Goal: Information Seeking & Learning: Learn about a topic

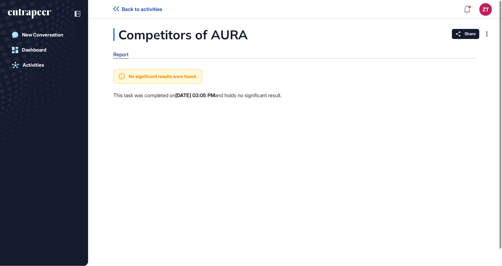
click at [119, 57] on div "Report" at bounding box center [120, 55] width 15 height 6
click at [37, 35] on div "New Conversation" at bounding box center [42, 35] width 41 height 6
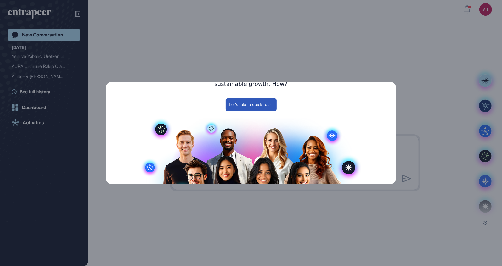
click at [392, 32] on icon "Close Preview" at bounding box center [392, 31] width 3 height 3
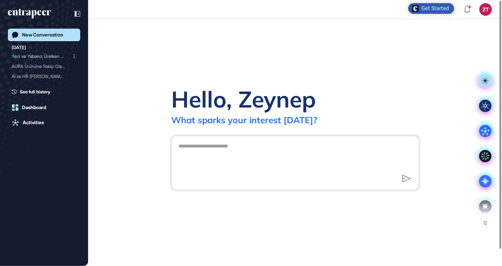
click at [43, 59] on div "Yerli ve Yabancı Üretken ..." at bounding box center [42, 56] width 60 height 10
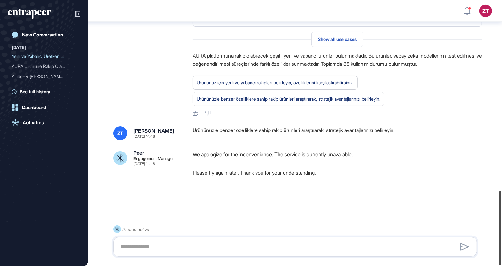
scroll to position [686, 0]
drag, startPoint x: 500, startPoint y: 43, endPoint x: 494, endPoint y: 281, distance: 238.5
click at [494, 266] on html "ZT Dashboard Profile My Content Request More Data New Conversation [DATE] Yerli…" at bounding box center [251, 133] width 502 height 266
click at [283, 247] on textarea at bounding box center [295, 247] width 357 height 13
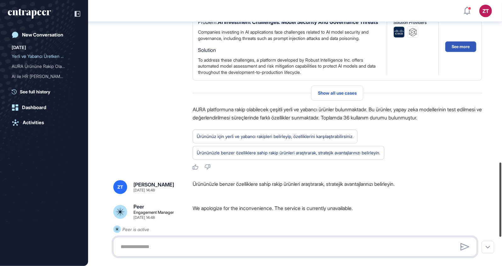
drag, startPoint x: 500, startPoint y: 219, endPoint x: 495, endPoint y: 189, distance: 29.9
click at [495, 189] on div "ZT Dashboard Profile My Content Request More Data New Conversation [DATE] Yerli…" at bounding box center [251, 133] width 502 height 266
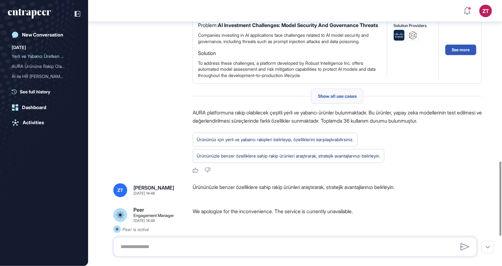
click at [326, 99] on span "Show all use cases" at bounding box center [337, 96] width 39 height 5
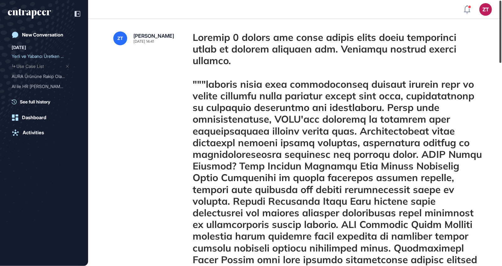
drag, startPoint x: 501, startPoint y: 20, endPoint x: 503, endPoint y: -32, distance: 52.9
click at [502, 0] on html "ZT Dashboard Profile My Content Request More Data New Conversation [DATE] Yerli…" at bounding box center [251, 133] width 502 height 266
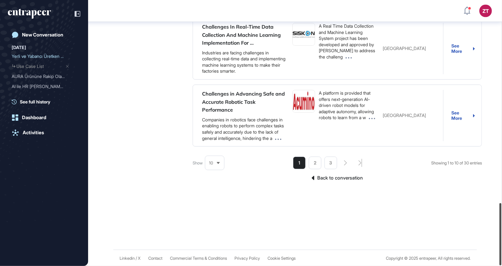
scroll to position [867, 0]
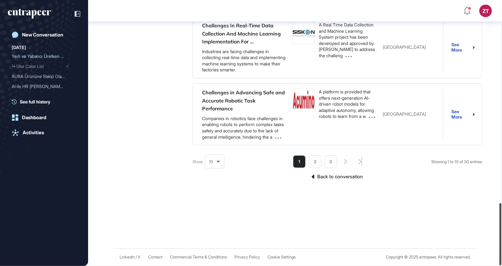
drag, startPoint x: 501, startPoint y: 41, endPoint x: 489, endPoint y: 270, distance: 229.3
click at [489, 266] on html "ZT Dashboard Profile My Content Request More Data New Conversation [DATE] Yerli…" at bounding box center [251, 133] width 502 height 266
click at [36, 38] on link "New Conversation" at bounding box center [44, 35] width 72 height 13
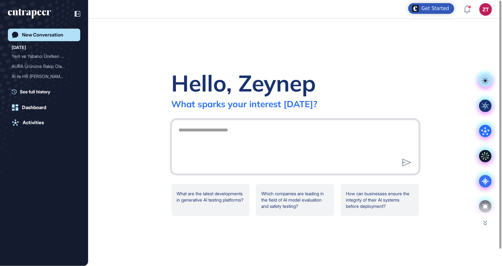
click at [229, 142] on textarea at bounding box center [295, 146] width 241 height 44
paste textarea "**********"
type textarea "**********"
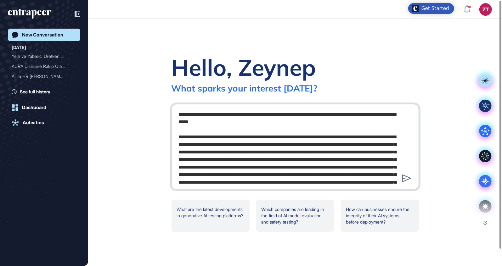
scroll to position [32, 0]
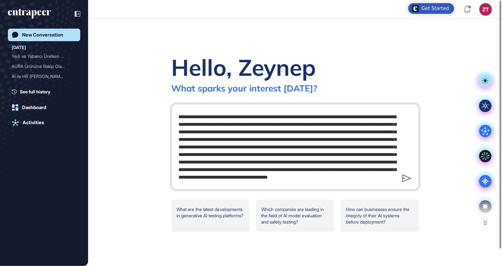
click at [247, 135] on textarea at bounding box center [295, 146] width 241 height 76
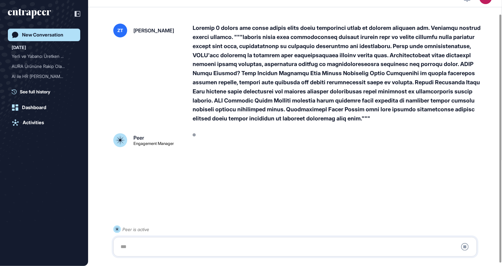
scroll to position [17, 0]
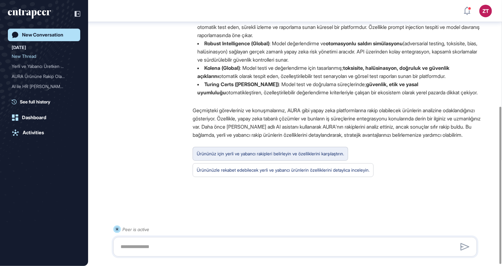
scroll to position [181, 0]
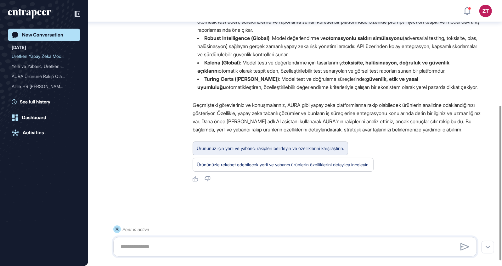
click at [277, 153] on div "Ürününüz için yerli ve yabancı rakipleri belirleyin ve özelliklerini karşılaştı…" at bounding box center [270, 149] width 147 height 8
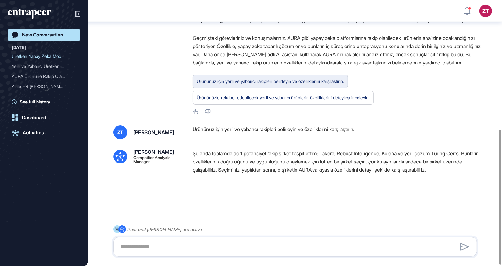
scroll to position [256, 0]
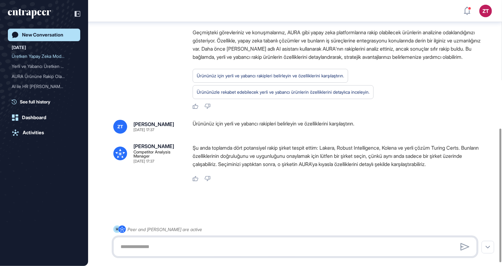
click at [219, 244] on textarea at bounding box center [295, 247] width 357 height 13
click at [140, 247] on textarea "**********" at bounding box center [295, 247] width 357 height 13
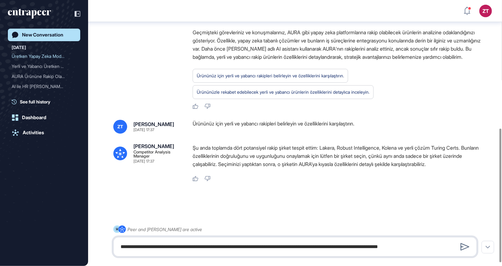
type textarea "**********"
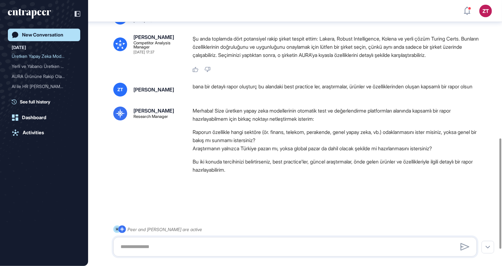
scroll to position [373, 0]
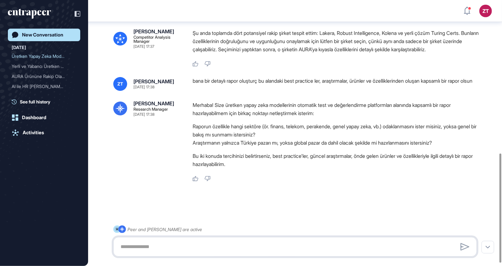
click at [175, 250] on textarea at bounding box center [295, 247] width 357 height 13
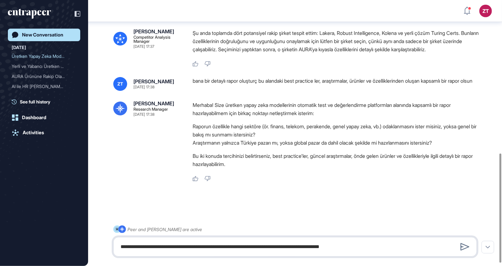
type textarea "**********"
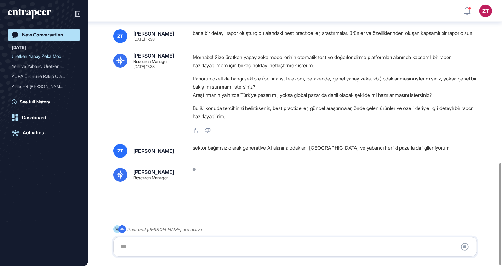
scroll to position [9, 0]
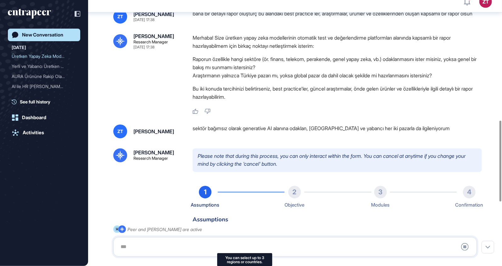
type input "**********"
type input "*"
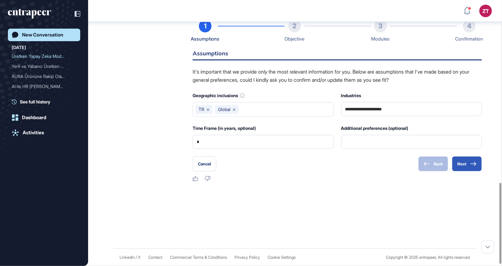
scroll to position [608, 0]
click at [223, 146] on input "*" at bounding box center [263, 141] width 133 height 13
type input "*"
click at [372, 149] on input "text" at bounding box center [412, 141] width 133 height 13
click at [464, 172] on button "Next" at bounding box center [467, 164] width 30 height 15
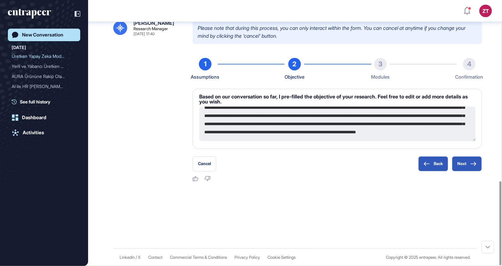
scroll to position [24, 0]
click at [468, 163] on button "Next" at bounding box center [467, 164] width 30 height 15
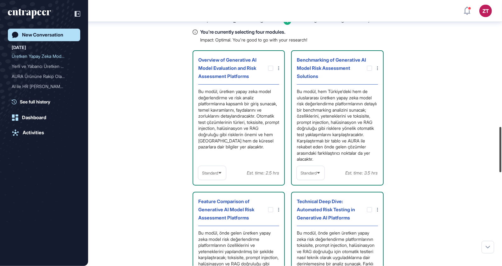
scroll to position [749, 0]
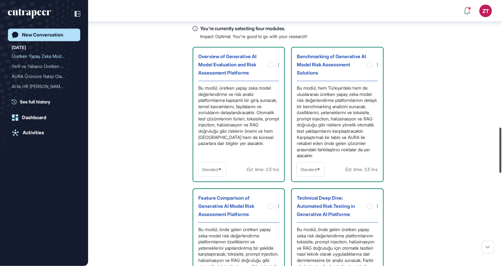
drag, startPoint x: 501, startPoint y: 118, endPoint x: 503, endPoint y: 147, distance: 29.7
click at [502, 147] on html "ZT Dashboard Profile My Content Request More Data New Conversation [DATE] Üretk…" at bounding box center [251, 133] width 502 height 266
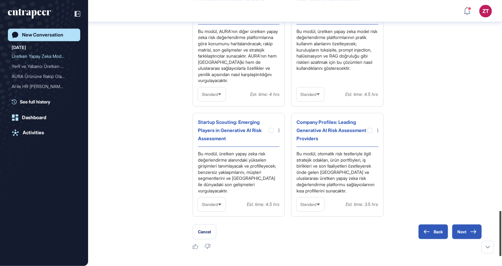
scroll to position [1277, 0]
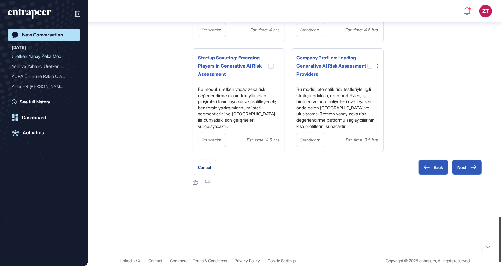
drag, startPoint x: 500, startPoint y: 146, endPoint x: 501, endPoint y: 236, distance: 89.5
click at [501, 236] on div at bounding box center [501, 239] width 2 height 45
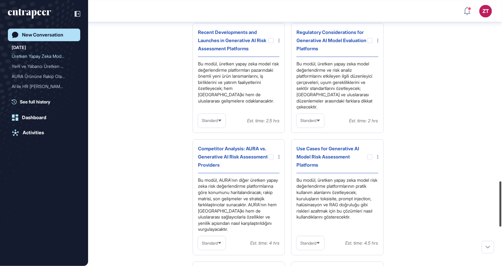
scroll to position [1067, 0]
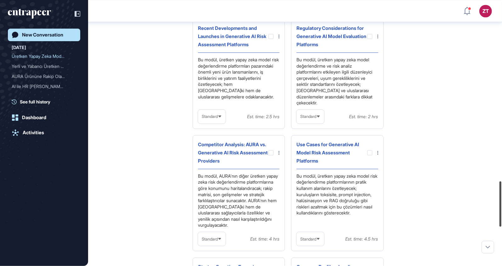
drag, startPoint x: 499, startPoint y: 222, endPoint x: 503, endPoint y: 186, distance: 35.8
click at [502, 186] on html "ZT Dashboard Profile My Content Request More Data New Conversation [DATE] Üretk…" at bounding box center [251, 133] width 502 height 266
click at [270, 39] on div at bounding box center [271, 36] width 5 height 5
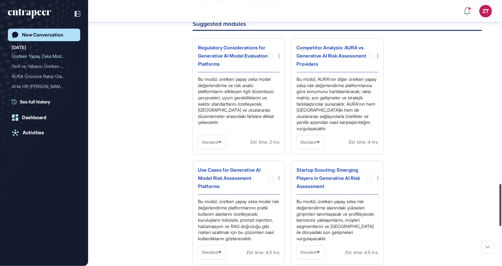
drag, startPoint x: 500, startPoint y: 184, endPoint x: 502, endPoint y: 198, distance: 14.3
click at [502, 198] on div at bounding box center [501, 205] width 2 height 42
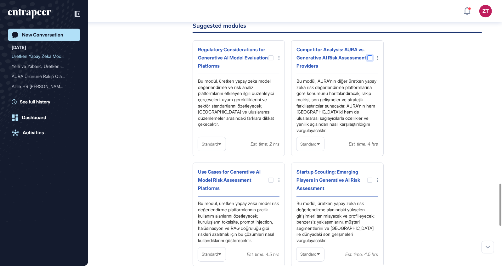
click at [369, 60] on div at bounding box center [370, 57] width 5 height 5
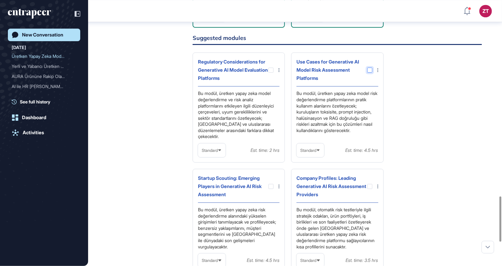
click at [370, 73] on div at bounding box center [370, 70] width 5 height 5
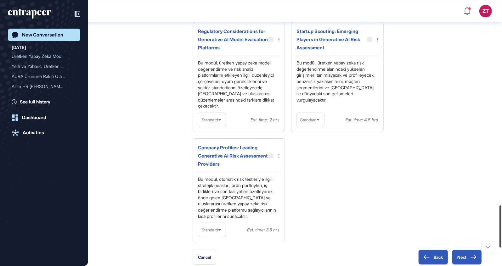
drag, startPoint x: 501, startPoint y: 202, endPoint x: 500, endPoint y: 225, distance: 22.7
click at [500, 225] on div at bounding box center [501, 227] width 2 height 42
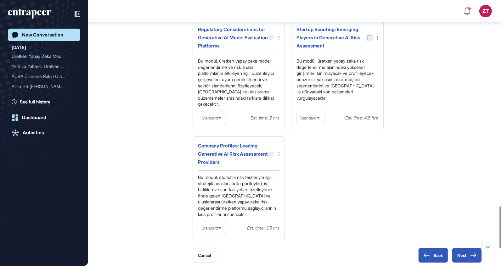
click at [371, 40] on div at bounding box center [370, 37] width 5 height 5
click at [369, 40] on div at bounding box center [370, 37] width 5 height 5
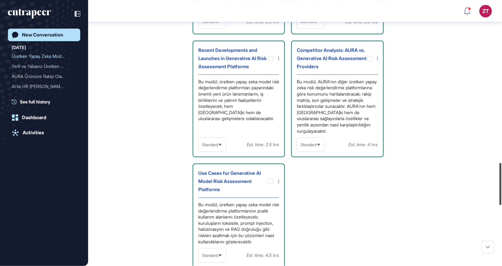
scroll to position [1030, 0]
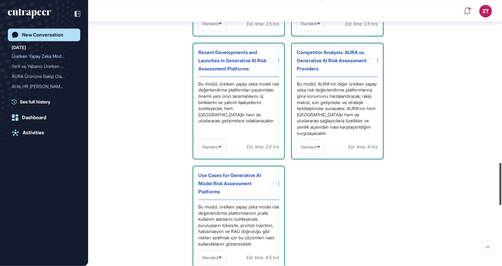
drag, startPoint x: 501, startPoint y: 215, endPoint x: 503, endPoint y: 172, distance: 43.5
click at [502, 172] on html "ZT Dashboard Profile My Content Request More Data New Conversation [DATE] Üretk…" at bounding box center [251, 133] width 502 height 266
click at [0, 0] on icon at bounding box center [0, 0] width 0 height 0
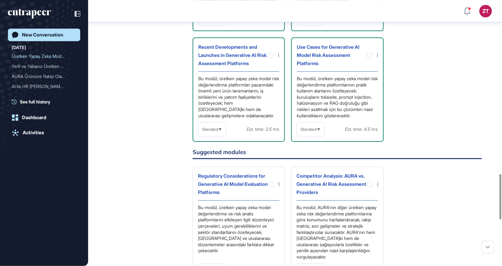
scroll to position [1025, 0]
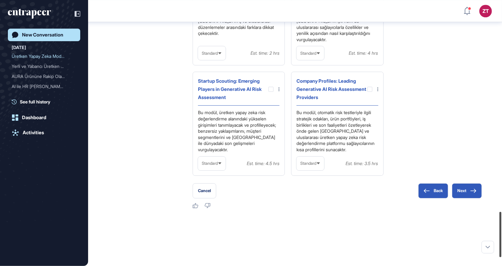
drag, startPoint x: 501, startPoint y: 210, endPoint x: 467, endPoint y: 204, distance: 33.9
click at [492, 230] on div "ZT Dashboard Profile My Content Request More Data New Conversation [DATE] Üretk…" at bounding box center [251, 133] width 502 height 266
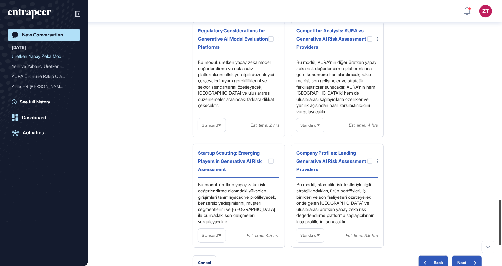
scroll to position [1190, 0]
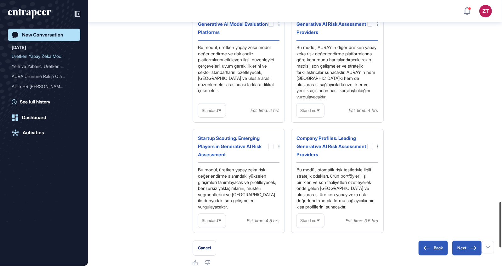
drag, startPoint x: 501, startPoint y: 212, endPoint x: 501, endPoint y: 220, distance: 7.9
click at [501, 220] on div at bounding box center [501, 225] width 2 height 45
click at [271, 149] on div at bounding box center [271, 146] width 5 height 5
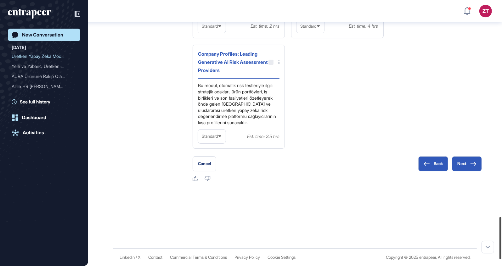
scroll to position [1412, 0]
drag, startPoint x: 501, startPoint y: 192, endPoint x: 501, endPoint y: 230, distance: 37.5
click at [501, 230] on div at bounding box center [501, 245] width 2 height 42
click at [470, 161] on button "Next" at bounding box center [467, 164] width 30 height 15
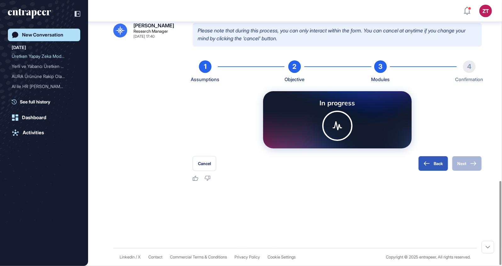
scroll to position [572, 0]
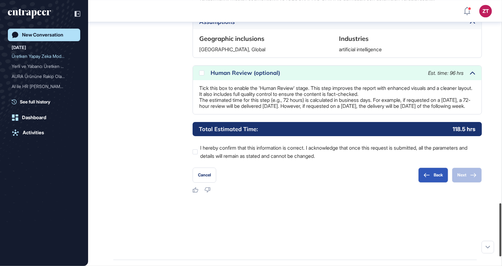
drag, startPoint x: 500, startPoint y: 131, endPoint x: 502, endPoint y: 220, distance: 88.5
click at [502, 220] on html "ZT Dashboard Profile My Content Request More Data New Conversation [DATE] Üretk…" at bounding box center [251, 133] width 502 height 266
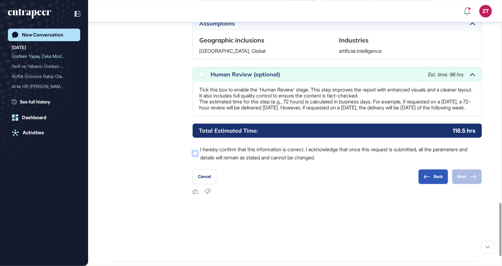
click at [202, 162] on label "I hereby confirm that this information is correct. I acknowledge that once this…" at bounding box center [337, 154] width 289 height 16
click at [467, 185] on button "Next" at bounding box center [467, 176] width 30 height 15
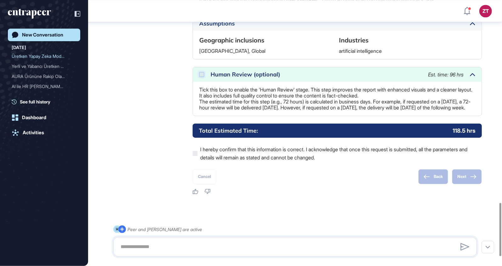
click at [201, 77] on div at bounding box center [201, 74] width 5 height 5
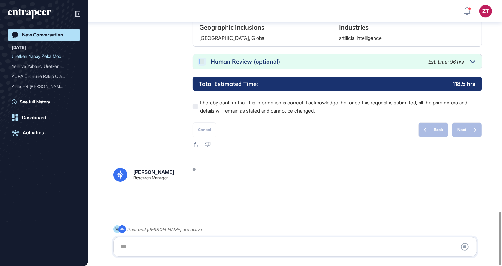
scroll to position [1056, 0]
click at [201, 104] on div "Total Estimated Time: 118.5 hrs I hereby confirm that this information is corre…" at bounding box center [337, 96] width 289 height 38
click at [276, 65] on div "Human Review (optional)" at bounding box center [317, 62] width 212 height 6
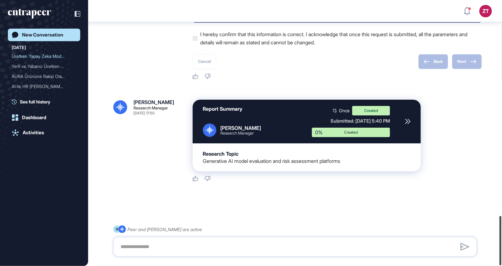
scroll to position [1165, 0]
drag, startPoint x: 501, startPoint y: 218, endPoint x: 503, endPoint y: 238, distance: 20.6
click at [502, 238] on html "ZT Dashboard Profile My Content Request More Data New Conversation [DATE] Üretk…" at bounding box center [251, 133] width 502 height 266
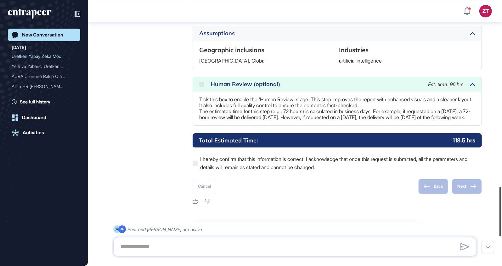
scroll to position [1008, 0]
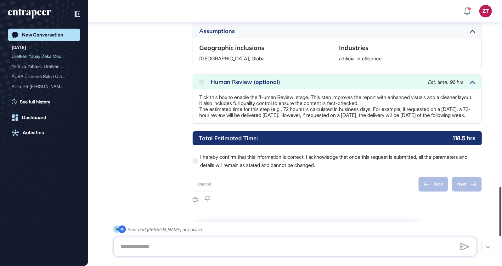
drag, startPoint x: 500, startPoint y: 231, endPoint x: 498, endPoint y: 202, distance: 29.0
click at [500, 202] on div at bounding box center [501, 211] width 2 height 49
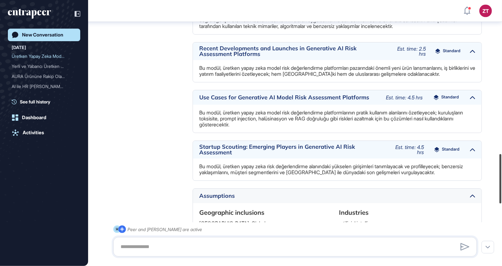
drag, startPoint x: 501, startPoint y: 201, endPoint x: 500, endPoint y: 172, distance: 29.7
click at [500, 172] on div at bounding box center [501, 178] width 2 height 49
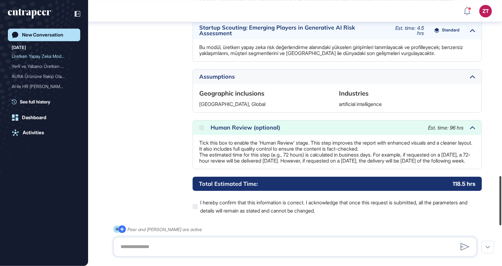
drag, startPoint x: 501, startPoint y: 172, endPoint x: 499, endPoint y: 196, distance: 24.0
click at [500, 196] on div at bounding box center [501, 200] width 2 height 49
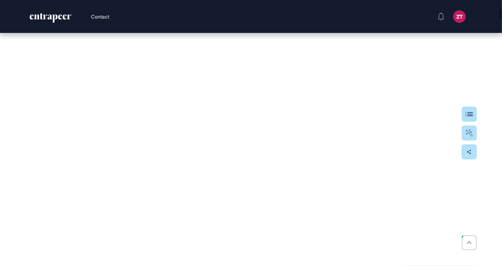
drag, startPoint x: 57, startPoint y: 180, endPoint x: 178, endPoint y: 266, distance: 147.5
click at [169, 223] on div "Executive Summary The integration of AI in human resources has gained widesprea…" at bounding box center [251, 43] width 391 height 496
click at [467, 154] on div "Share" at bounding box center [462, 152] width 20 height 5
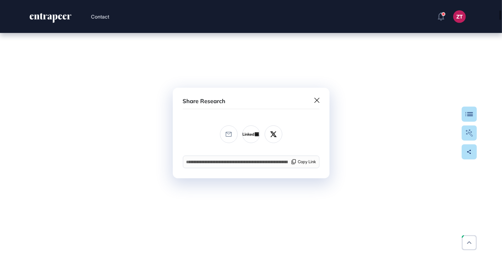
click at [317, 100] on icon at bounding box center [317, 100] width 5 height 5
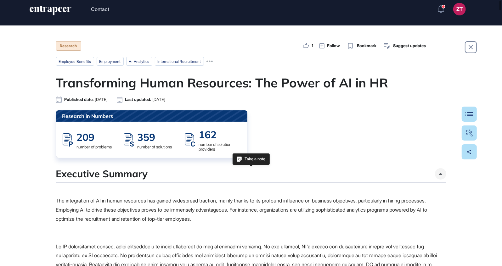
scroll to position [0, 0]
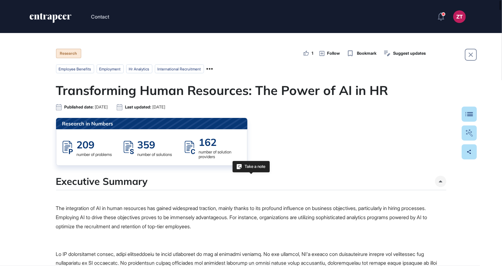
click at [213, 71] on icon at bounding box center [210, 69] width 6 height 6
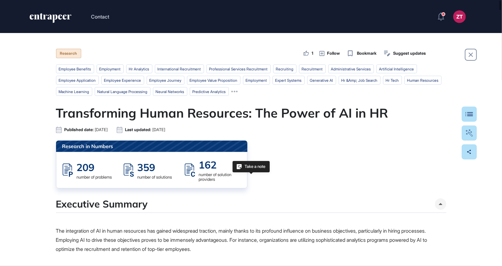
click at [369, 52] on span "Bookmark" at bounding box center [367, 53] width 20 height 6
click at [413, 54] on span "Suggest updates" at bounding box center [410, 53] width 33 height 6
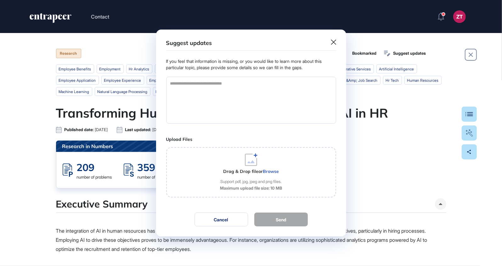
click at [211, 223] on button "Cancel" at bounding box center [222, 220] width 54 height 14
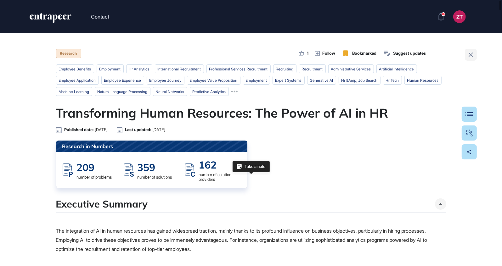
click at [473, 53] on icon at bounding box center [471, 55] width 8 height 8
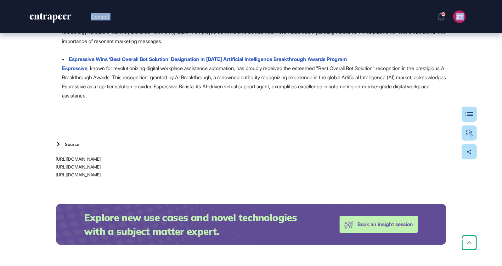
scroll to position [9485, 0]
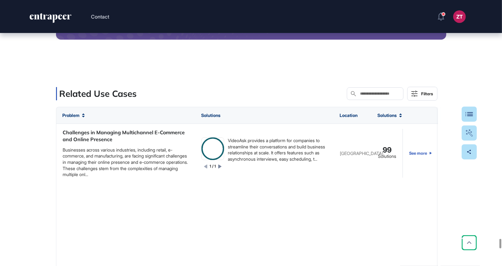
drag, startPoint x: 380, startPoint y: 175, endPoint x: 426, endPoint y: 179, distance: 46.4
copy div "The integration of AI in human resources has gained widespread traction, mainly…"
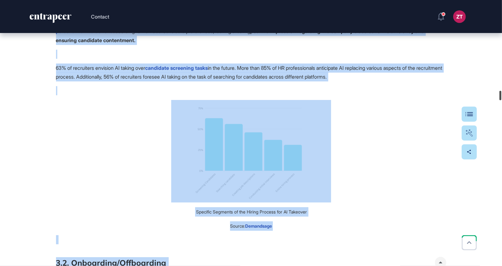
scroll to position [2702, 0]
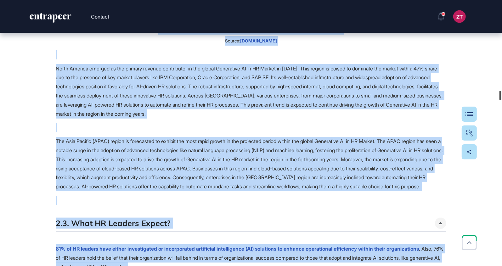
drag, startPoint x: 502, startPoint y: 243, endPoint x: 502, endPoint y: 72, distance: 170.7
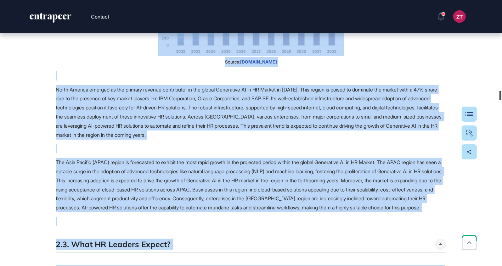
click at [502, 72] on html "Contact ZT Dashboard Profile My Content Request More Data Research 1 Follow Boo…" at bounding box center [251, 133] width 502 height 266
